Goal: Transaction & Acquisition: Purchase product/service

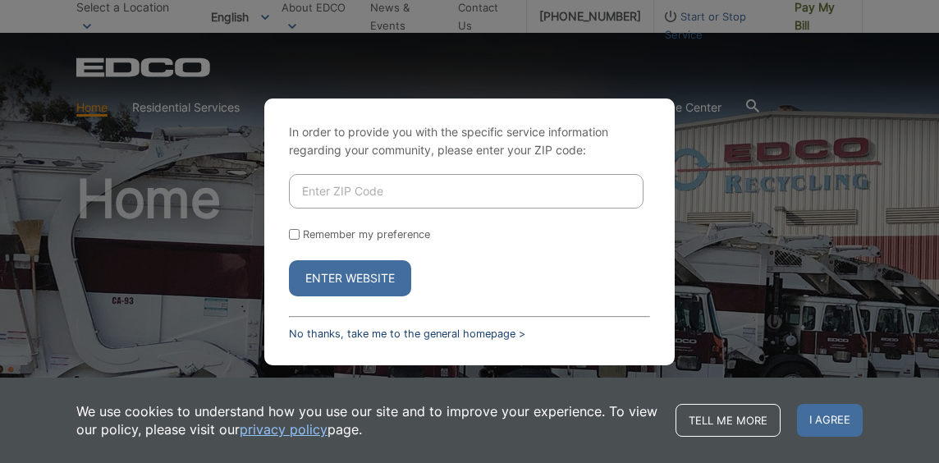
click at [320, 327] on link "No thanks, take me to the general homepage >" at bounding box center [407, 333] width 236 height 12
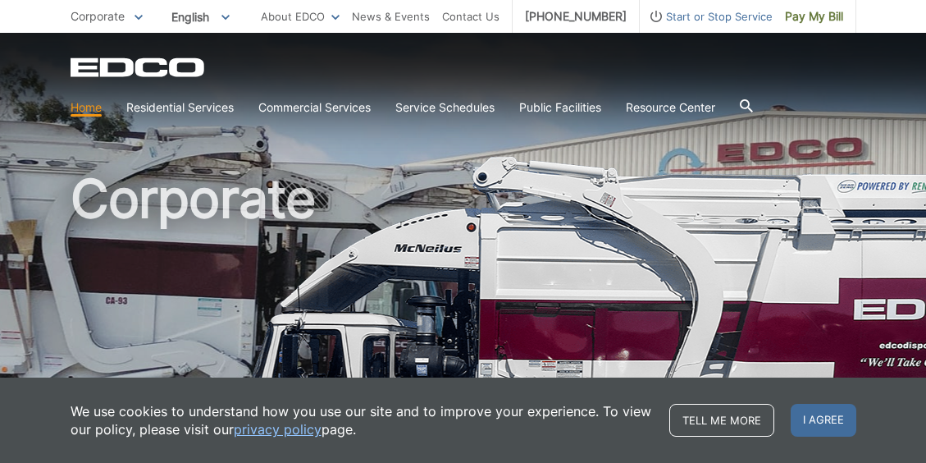
click at [818, 425] on span "I agree" at bounding box center [824, 420] width 66 height 33
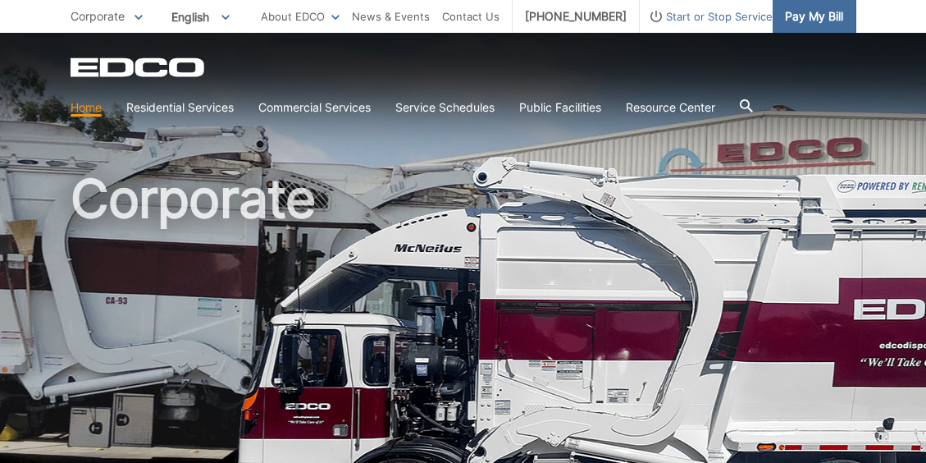
click at [812, 10] on span "Pay My Bill" at bounding box center [814, 16] width 58 height 18
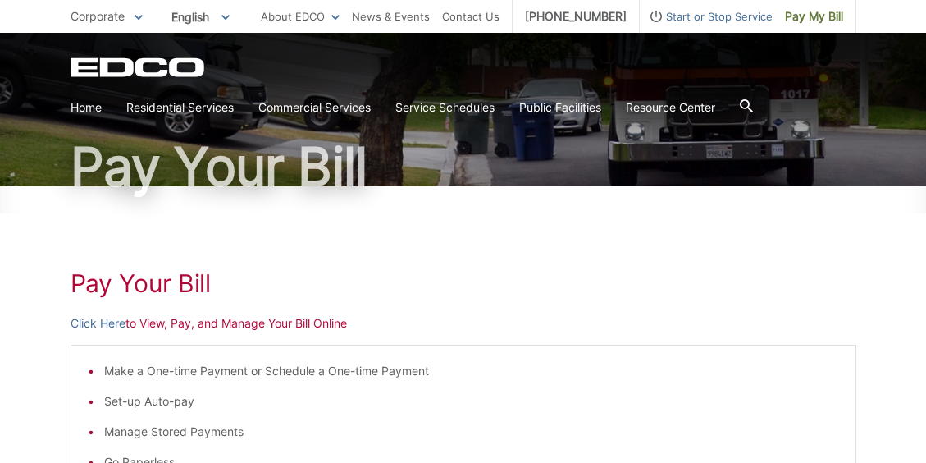
scroll to position [164, 0]
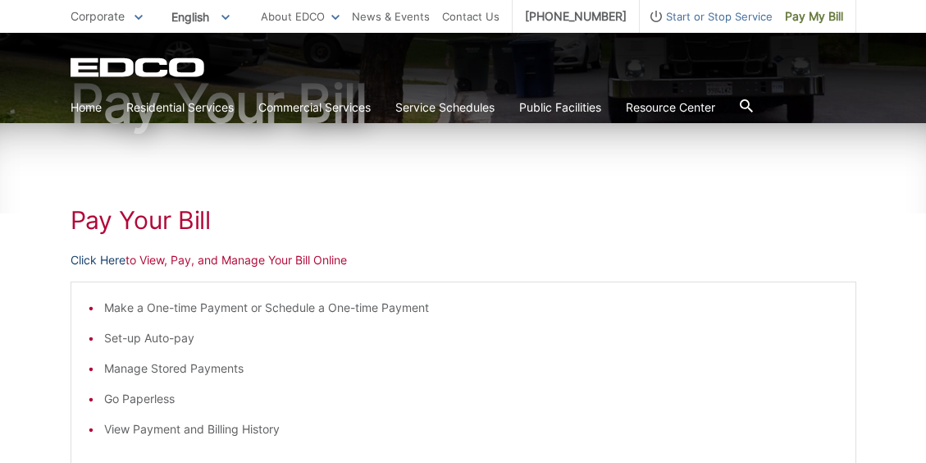
click at [94, 258] on link "Click Here" at bounding box center [98, 260] width 55 height 18
